Goal: Task Accomplishment & Management: Use online tool/utility

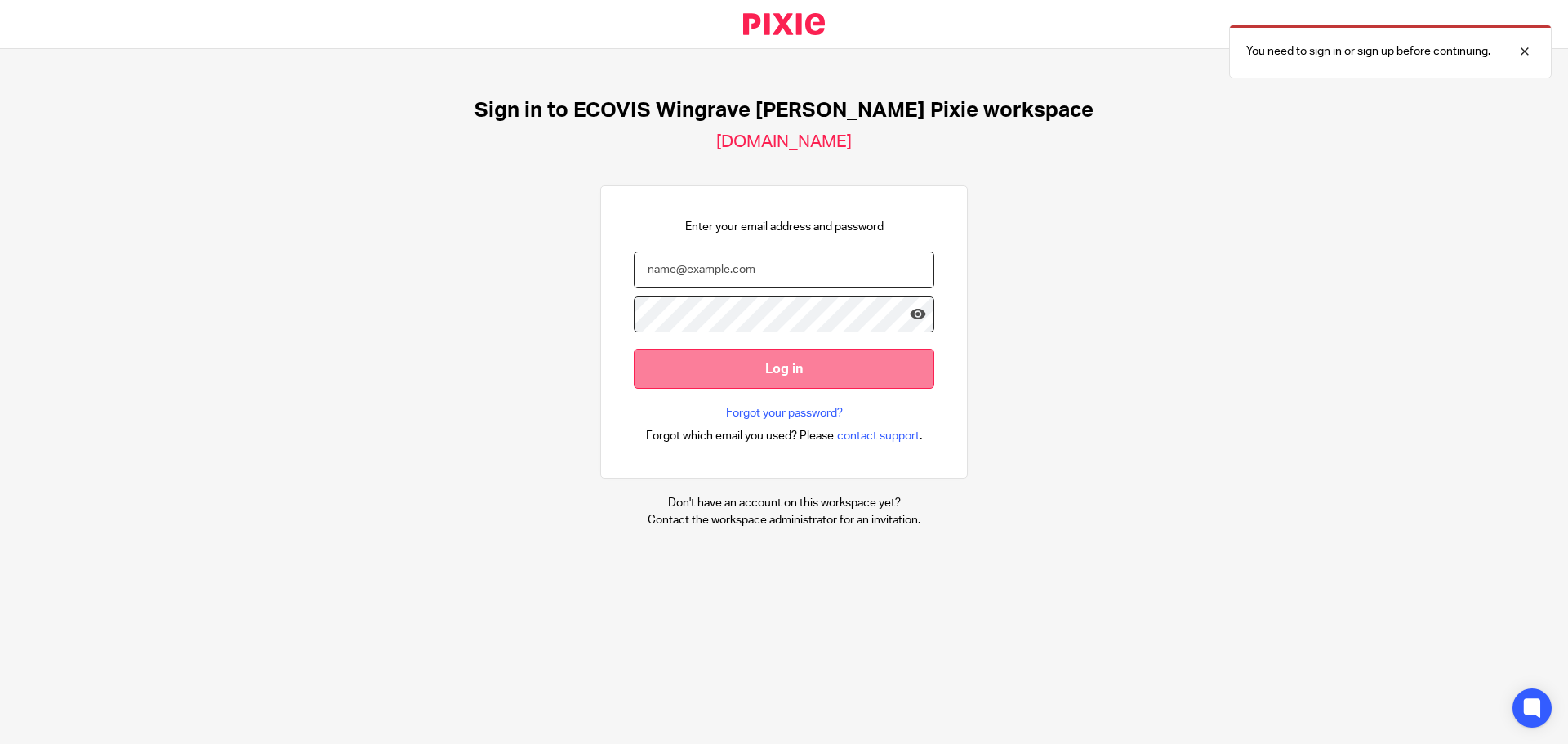
type input "eddie.chisholm@ecovis.co.uk"
click at [815, 379] on input "Log in" at bounding box center [784, 368] width 301 height 40
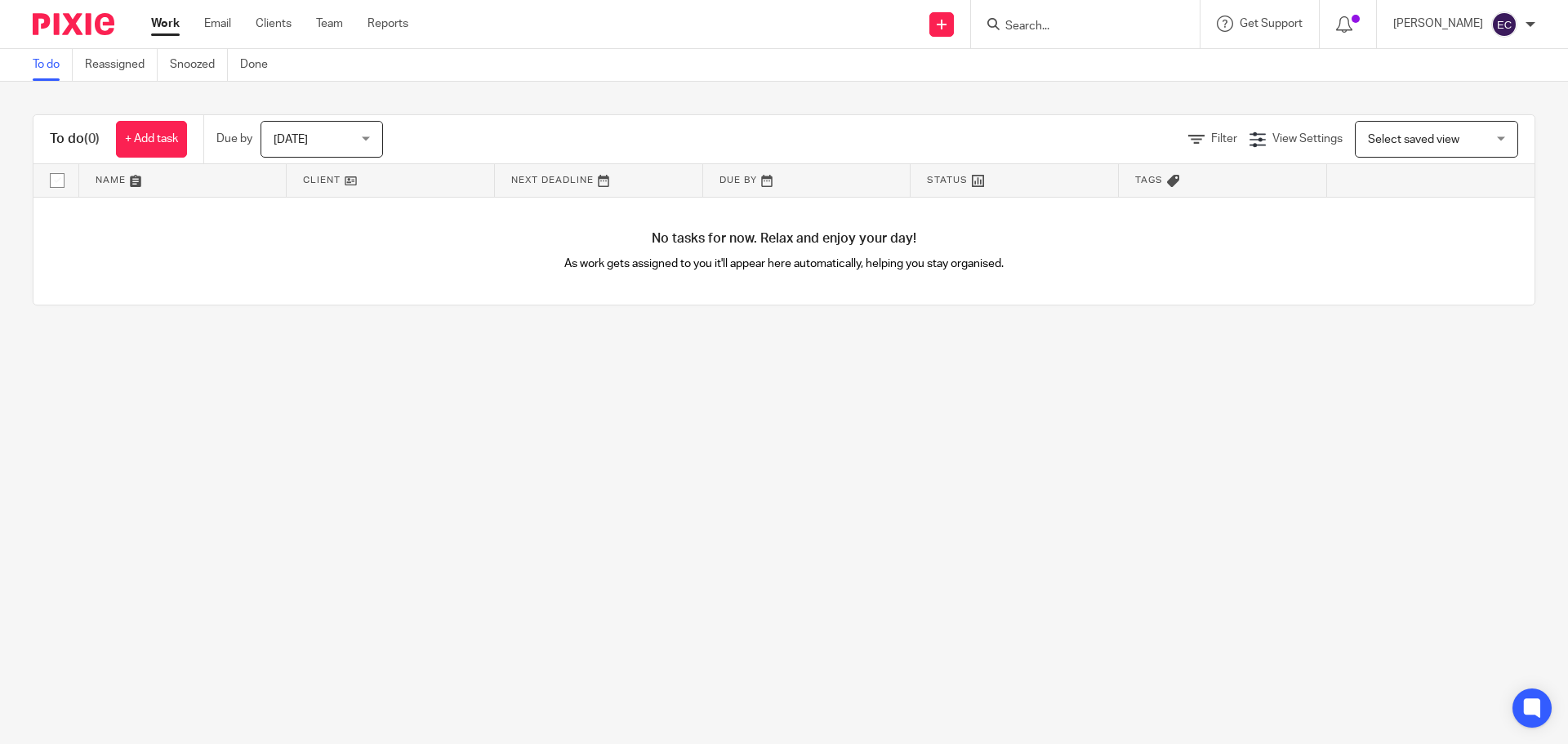
click at [1091, 18] on form at bounding box center [1090, 24] width 174 height 20
click at [1119, 29] on input "Search" at bounding box center [1076, 26] width 147 height 14
type input "build"
click at [1141, 60] on link at bounding box center [1102, 64] width 202 height 25
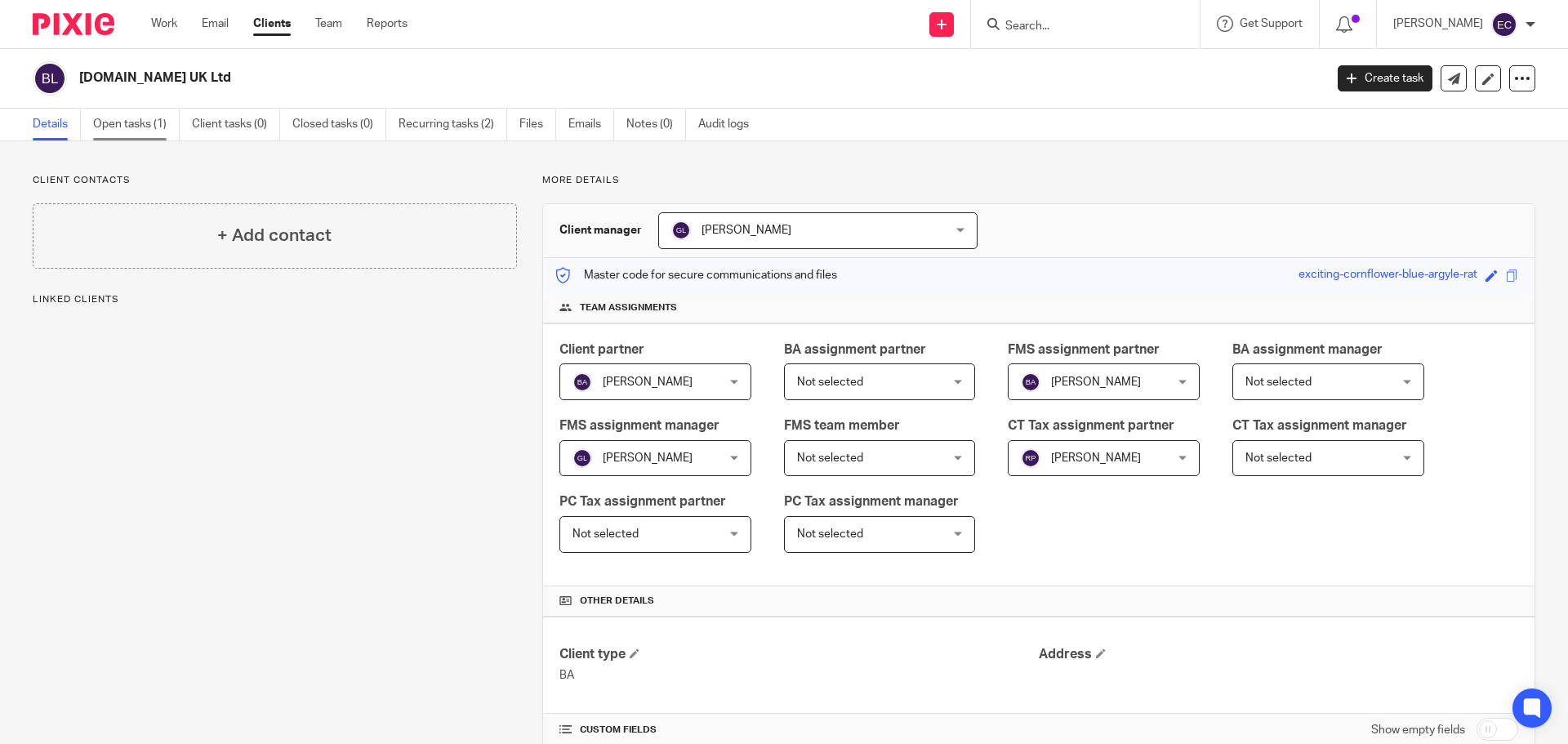
click at [113, 116] on link "Open tasks (1)" at bounding box center [137, 124] width 87 height 31
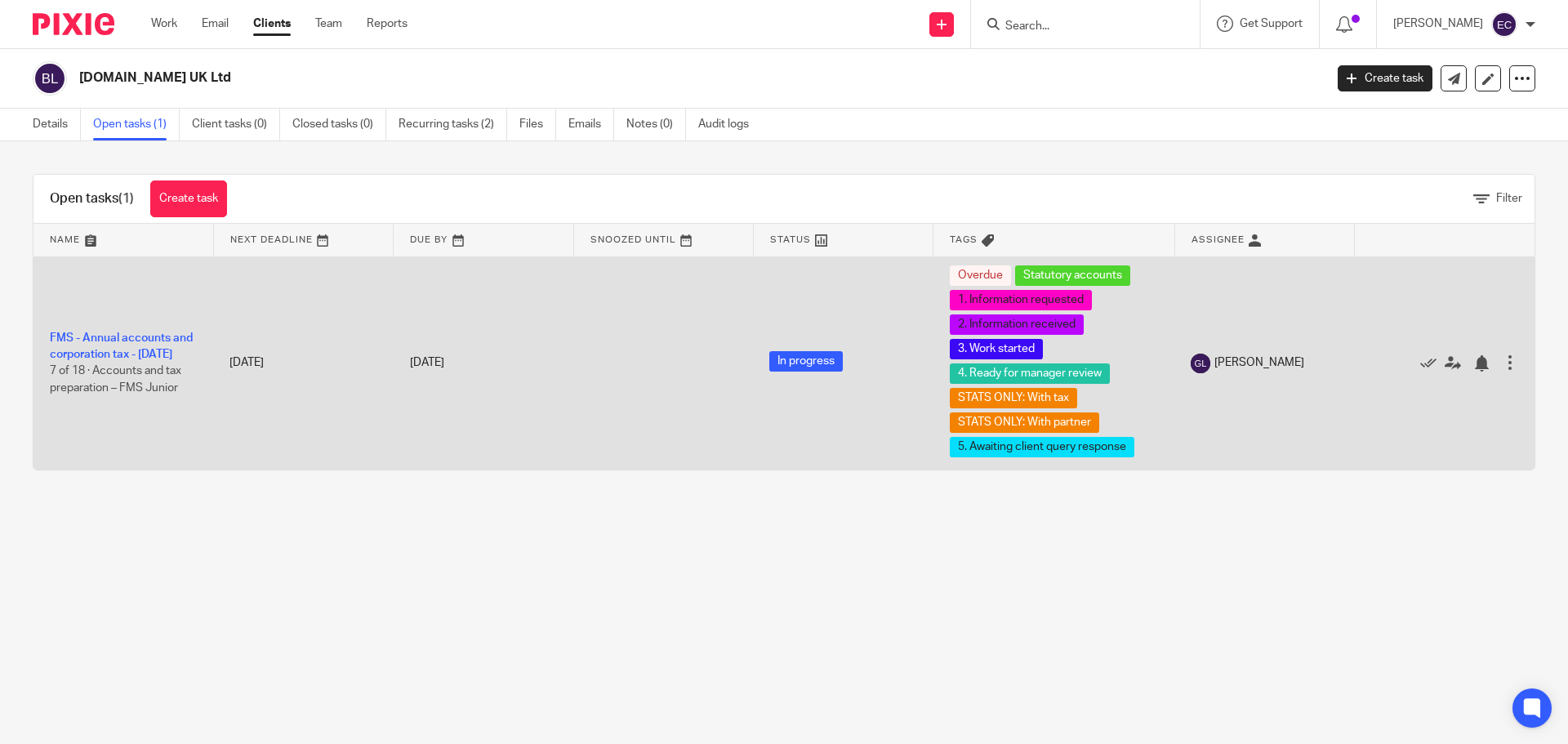
click at [95, 335] on td "FMS - Annual accounts and corporation tax - [DATE] 7 of 18 · Accounts and tax p…" at bounding box center [122, 363] width 179 height 213
click at [100, 352] on td "FMS - Annual accounts and corporation tax - [DATE] 7 of 18 · Accounts and tax p…" at bounding box center [122, 363] width 179 height 213
click at [110, 349] on link "FMS - Annual accounts and corporation tax - [DATE]" at bounding box center [121, 346] width 143 height 28
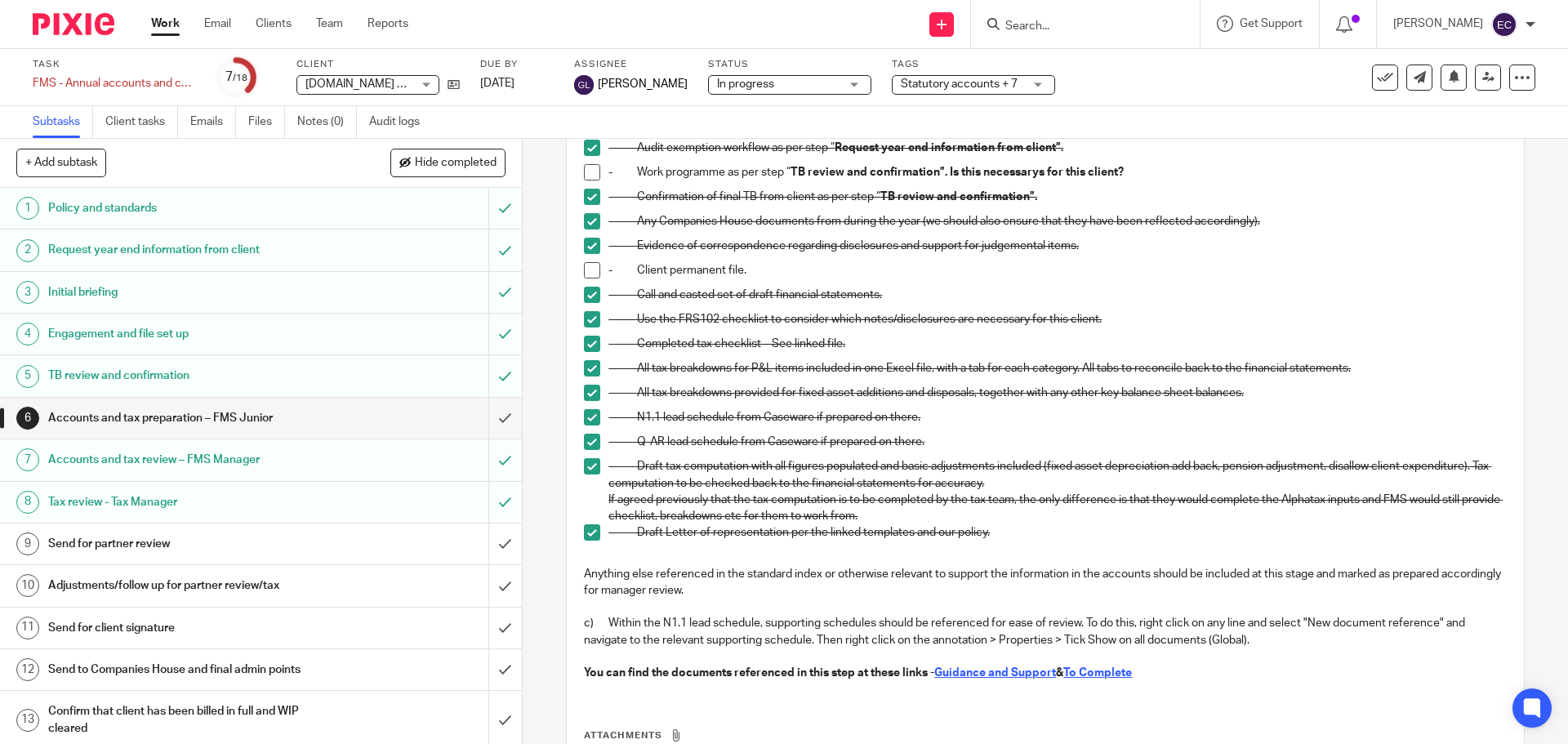
scroll to position [109, 0]
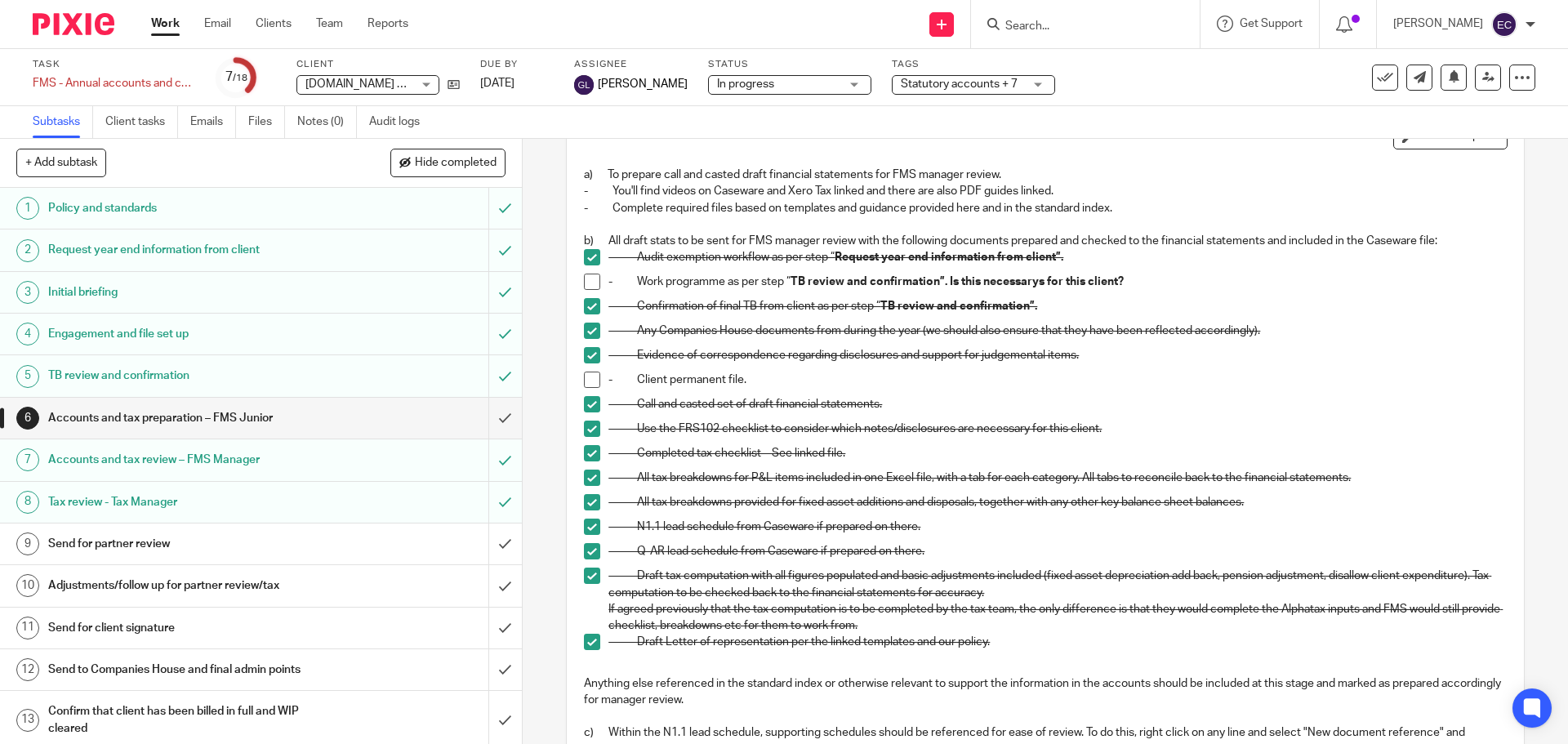
click at [336, 504] on div "Tax review - Tax Manager" at bounding box center [260, 502] width 424 height 25
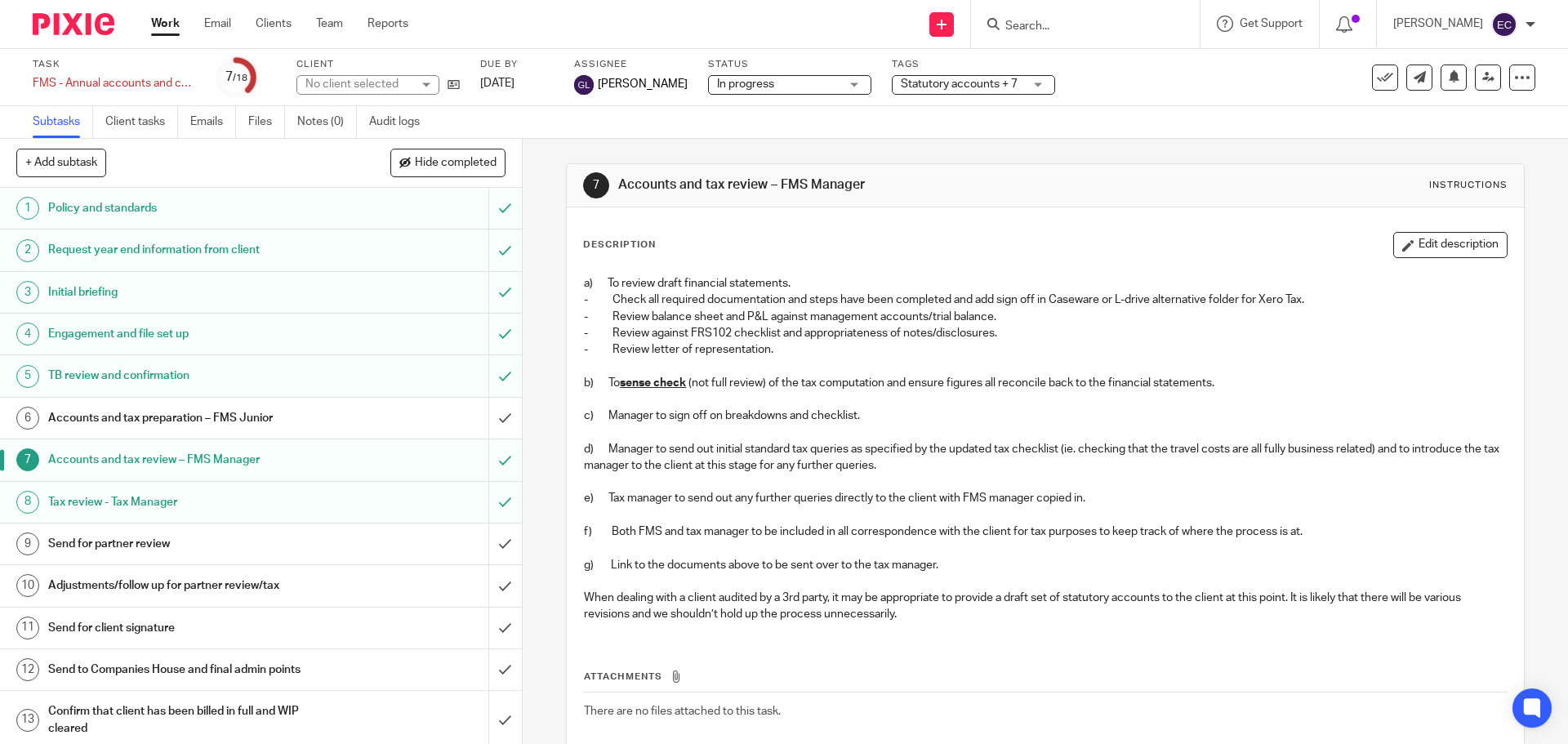
click at [273, 416] on h1 "Accounts and tax preparation – FMS Junior" at bounding box center [189, 418] width 283 height 25
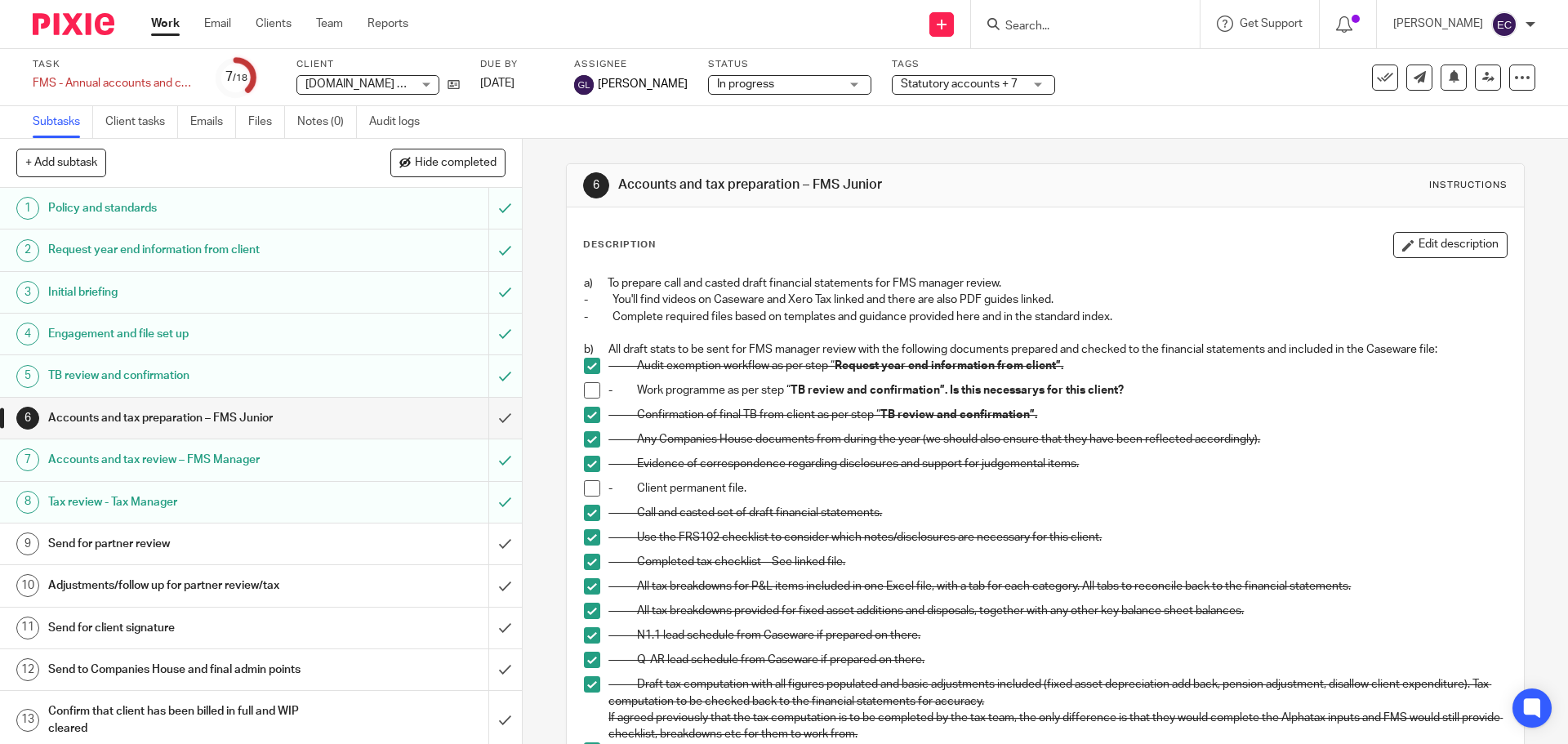
scroll to position [218, 0]
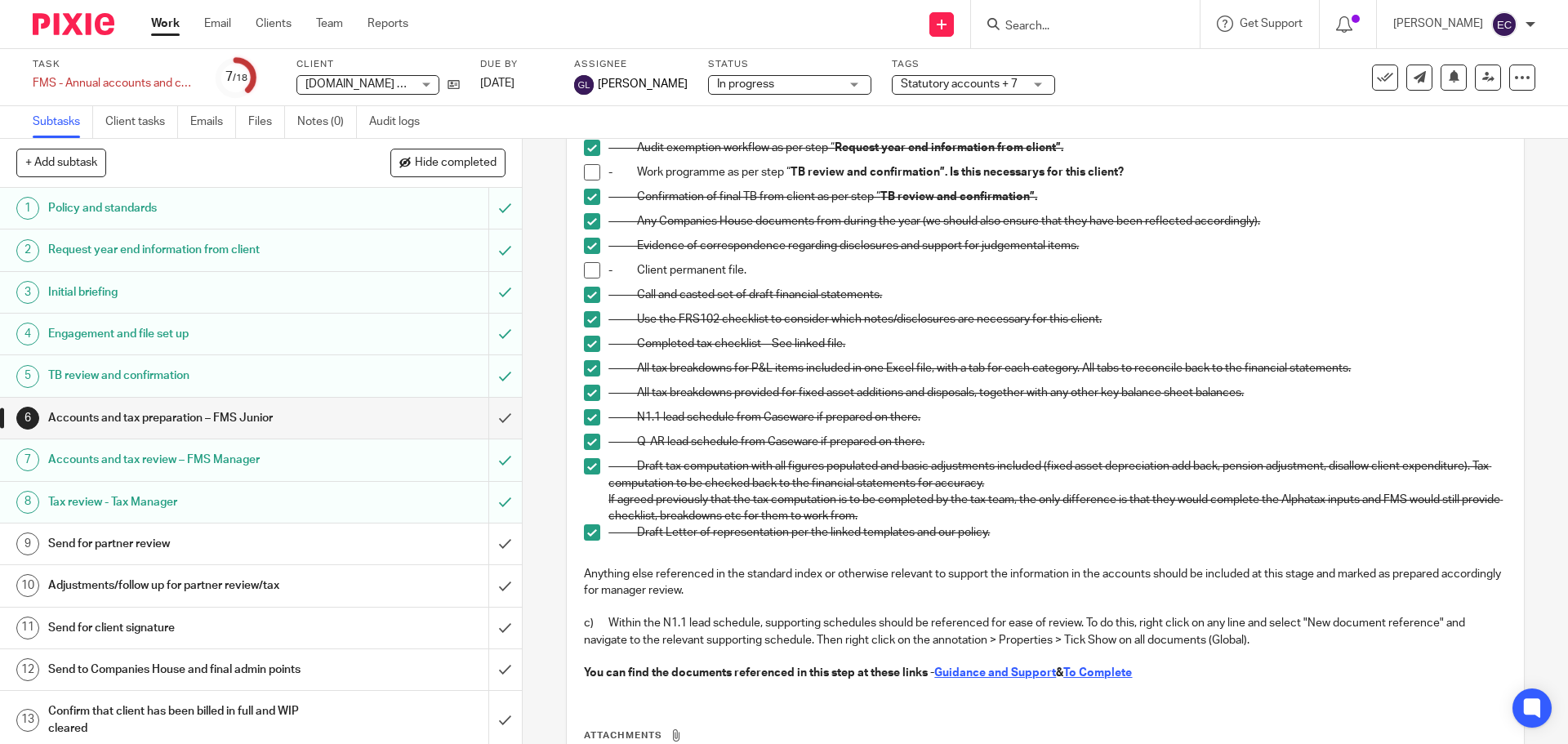
click at [1110, 675] on u "To Complete" at bounding box center [1097, 672] width 69 height 11
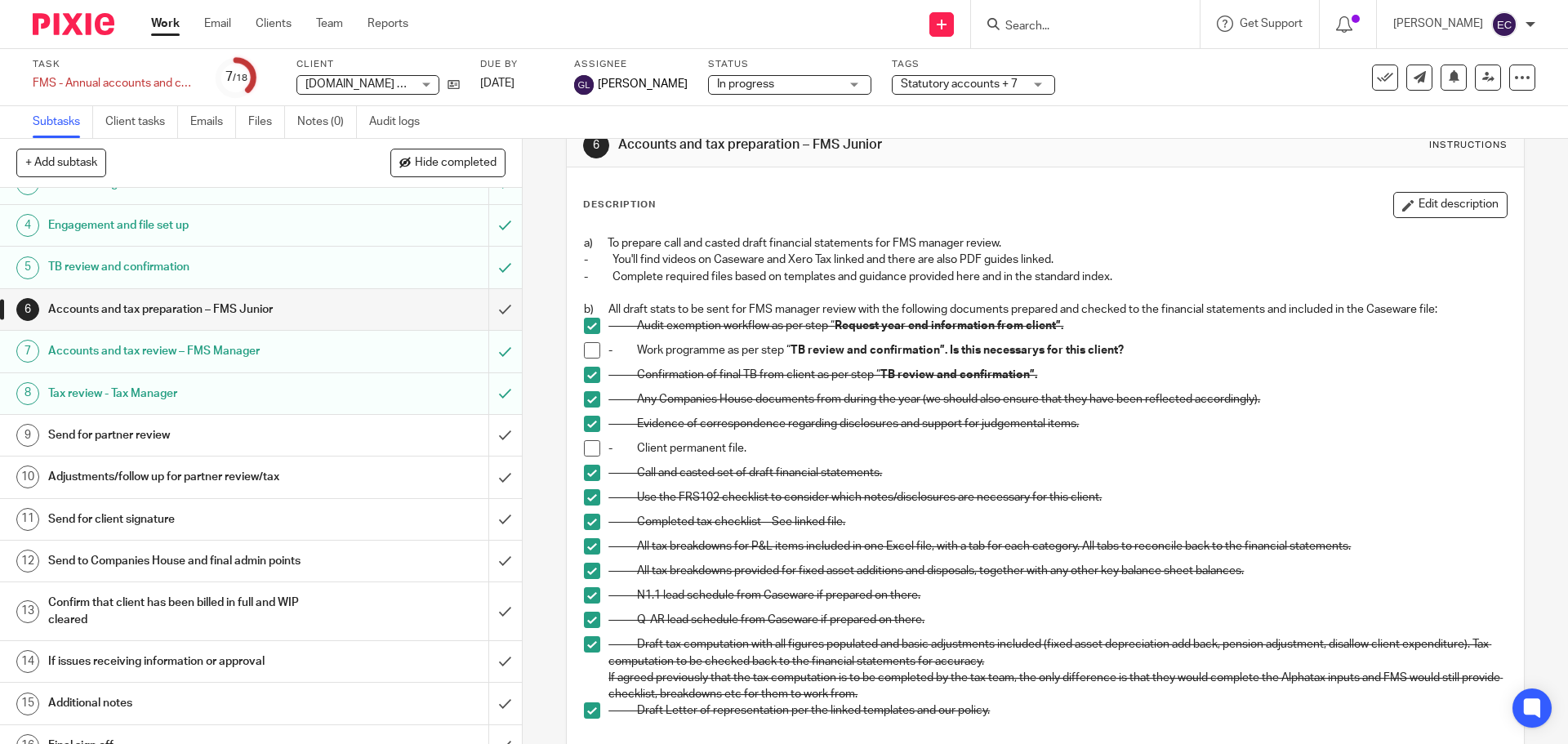
scroll to position [0, 0]
